Goal: Task Accomplishment & Management: Use online tool/utility

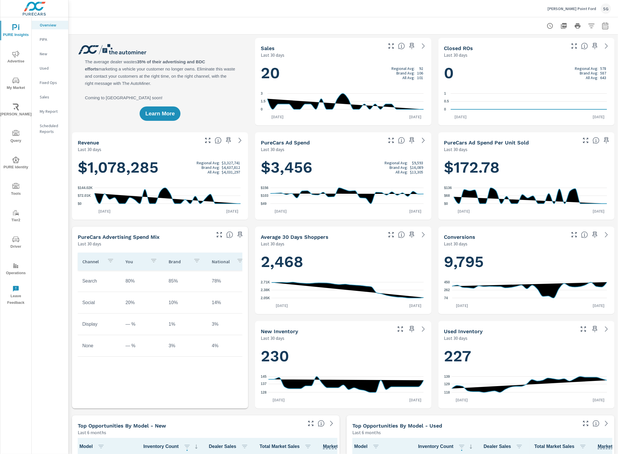
click at [20, 181] on button "Tools" at bounding box center [15, 190] width 31 height 20
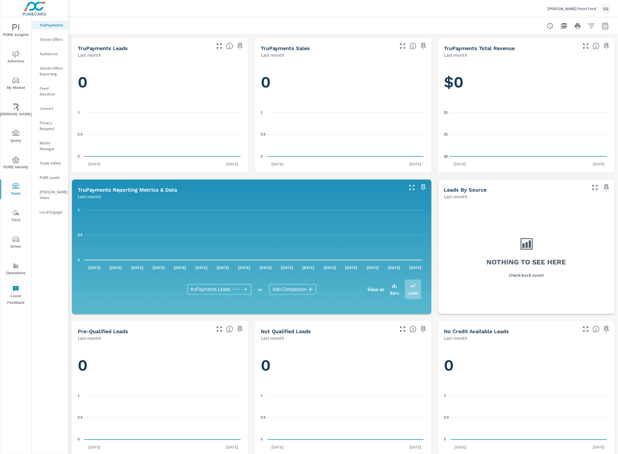
drag, startPoint x: 56, startPoint y: 70, endPoint x: 42, endPoint y: 46, distance: 26.8
click at [42, 46] on nav "truPayments Onsite Offers Audiences Onsite Offers Reporting Feed Resolver Conve…" at bounding box center [50, 120] width 37 height 207
click at [48, 41] on p "Onsite Offers" at bounding box center [52, 40] width 24 height 6
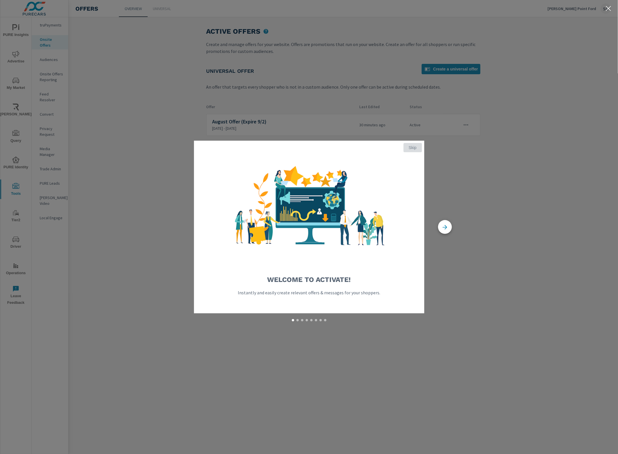
click at [413, 147] on span "Skip" at bounding box center [413, 147] width 14 height 5
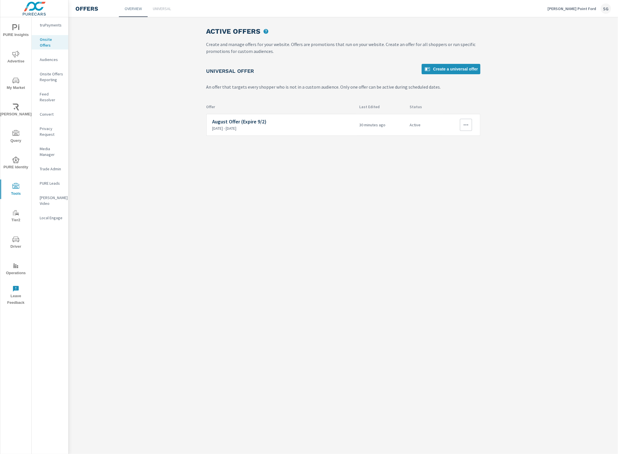
click at [269, 126] on p "[DATE] - [DATE]" at bounding box center [283, 128] width 142 height 5
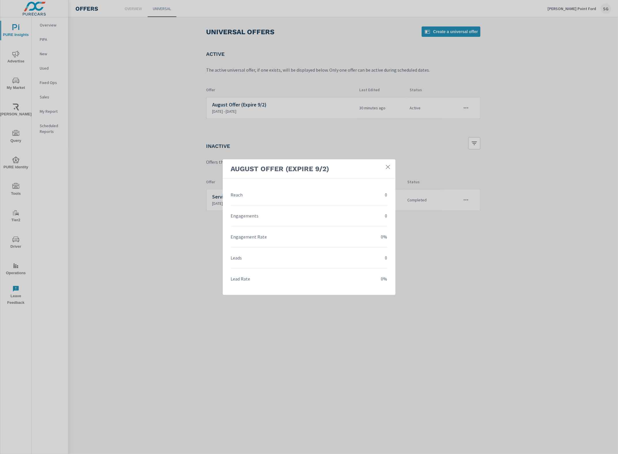
click at [392, 165] on link at bounding box center [388, 167] width 10 height 10
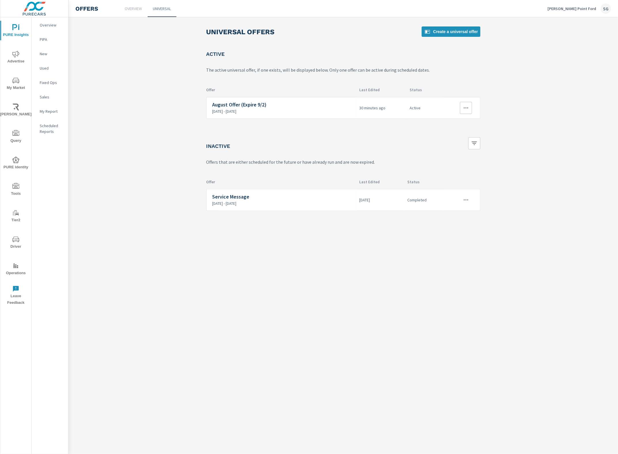
click at [468, 109] on icon "button" at bounding box center [466, 107] width 7 height 7
click at [459, 123] on link "Edit" at bounding box center [456, 121] width 32 height 14
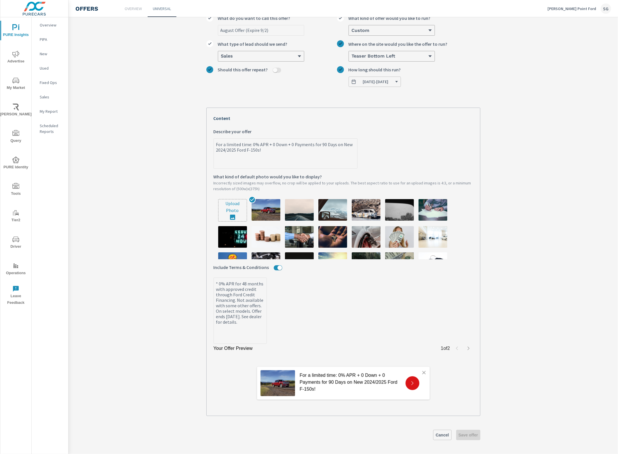
scroll to position [44, 0]
click at [326, 378] on p "For a limited time: 0% APR + 0 Down + 0 Payments for 90 Days on New 2024/2025 F…" at bounding box center [350, 382] width 101 height 21
click at [467, 350] on icon "button" at bounding box center [468, 348] width 5 height 5
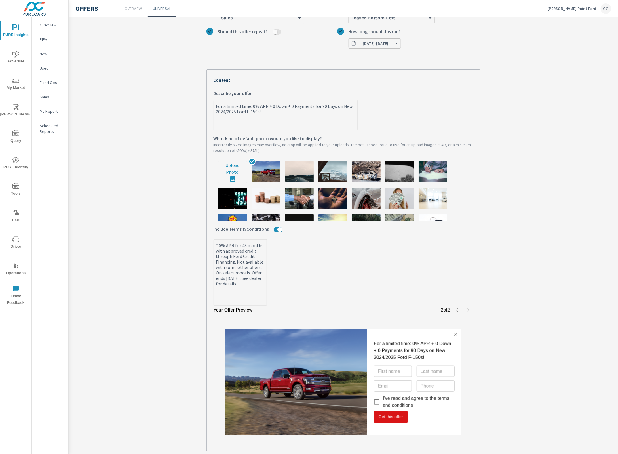
scroll to position [117, 0]
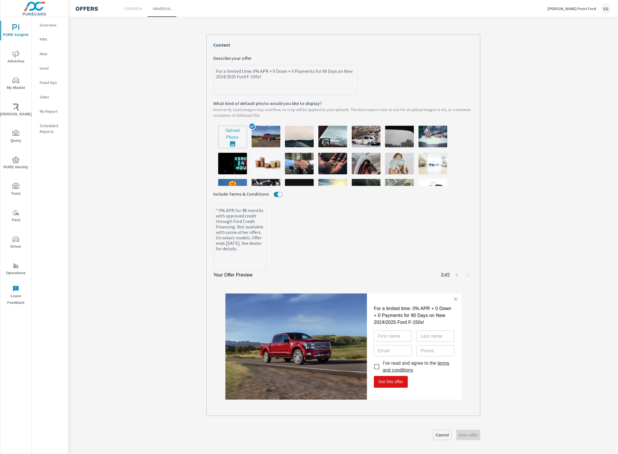
click at [443, 364] on link "terms and conditions" at bounding box center [416, 367] width 66 height 12
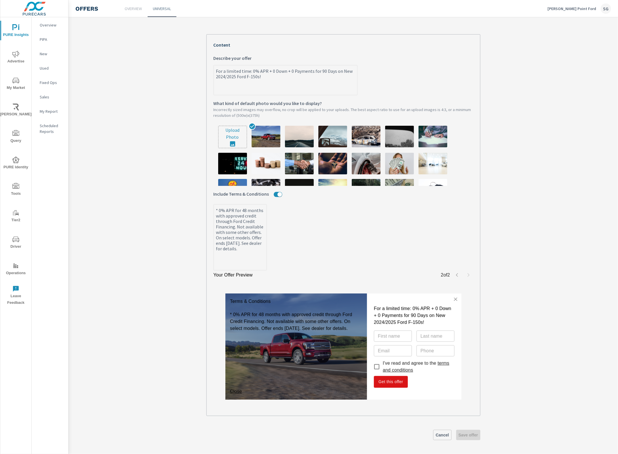
click at [443, 364] on link "terms and conditions" at bounding box center [416, 367] width 66 height 12
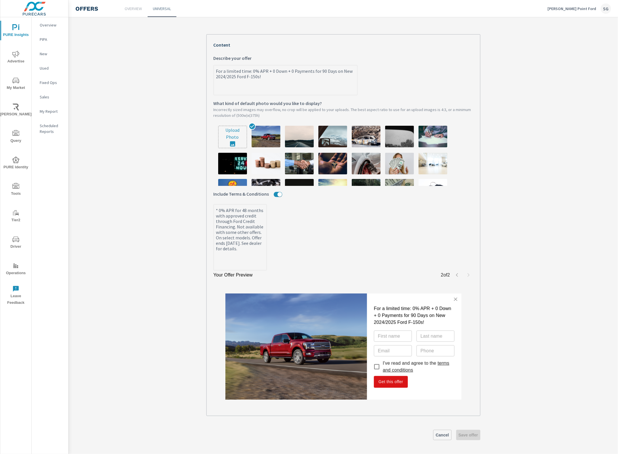
click at [404, 372] on link "terms and conditions" at bounding box center [416, 367] width 66 height 12
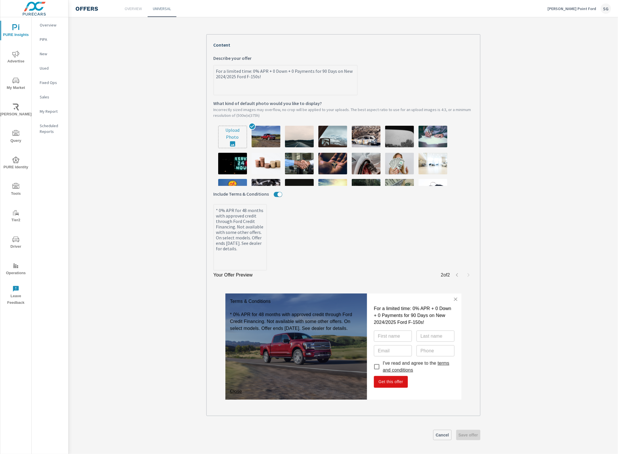
click at [228, 165] on img at bounding box center [232, 164] width 29 height 22
type textarea "x"
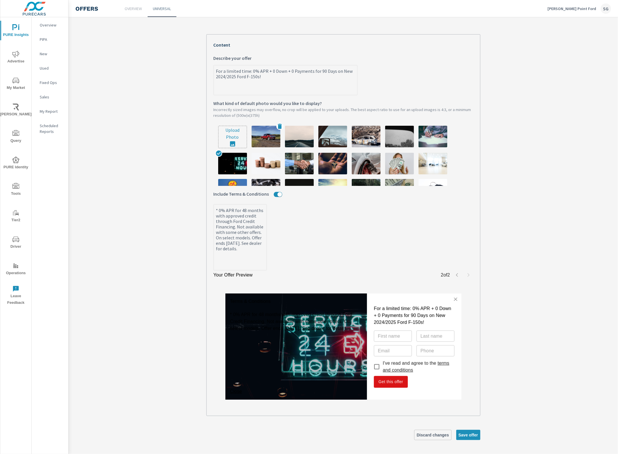
click at [257, 137] on img at bounding box center [266, 137] width 29 height 22
type textarea "x"
